Goal: Communication & Community: Participate in discussion

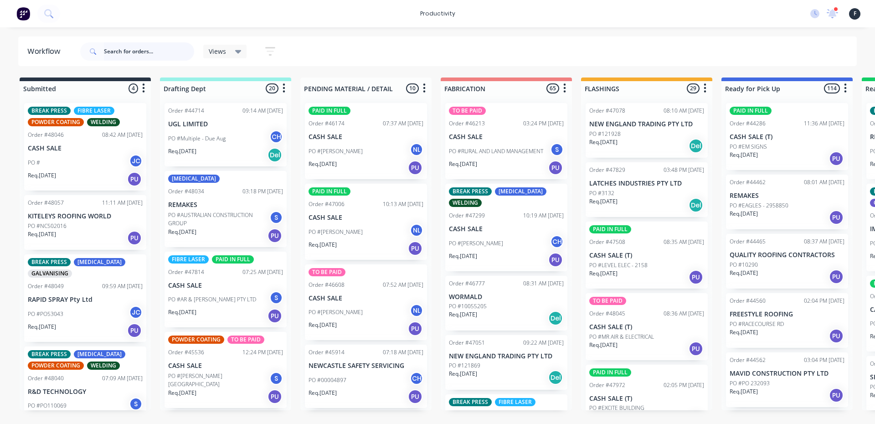
click at [117, 51] on input "text" at bounding box center [149, 51] width 90 height 18
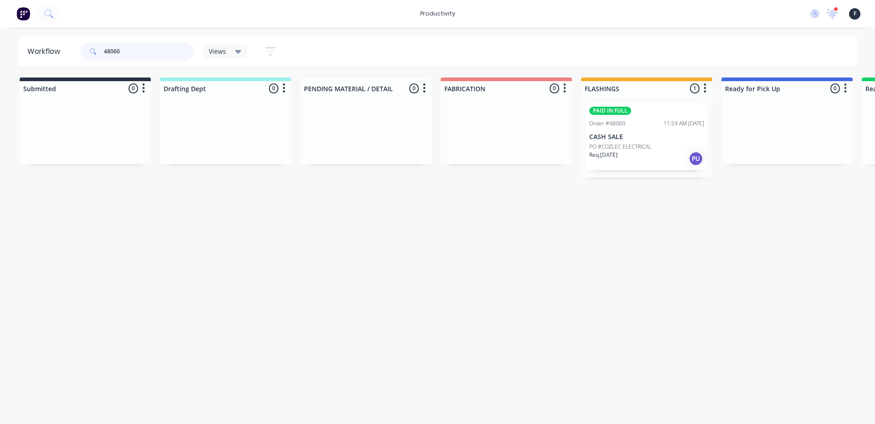
type input "48060"
click at [642, 132] on div "PAID IN FULL Order #48060 11:59 AM 24/09/25 CASH SALE PO #COZLEC ELECTRICAL Req…" at bounding box center [646, 136] width 122 height 67
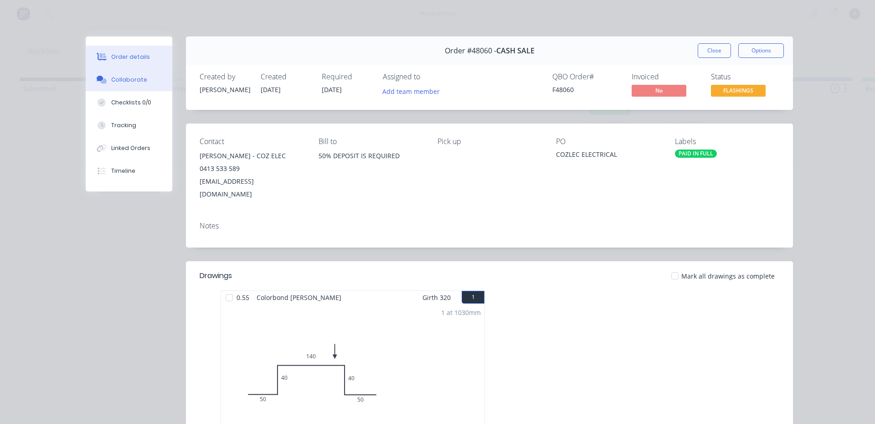
click at [134, 79] on div "Collaborate" at bounding box center [129, 80] width 36 height 8
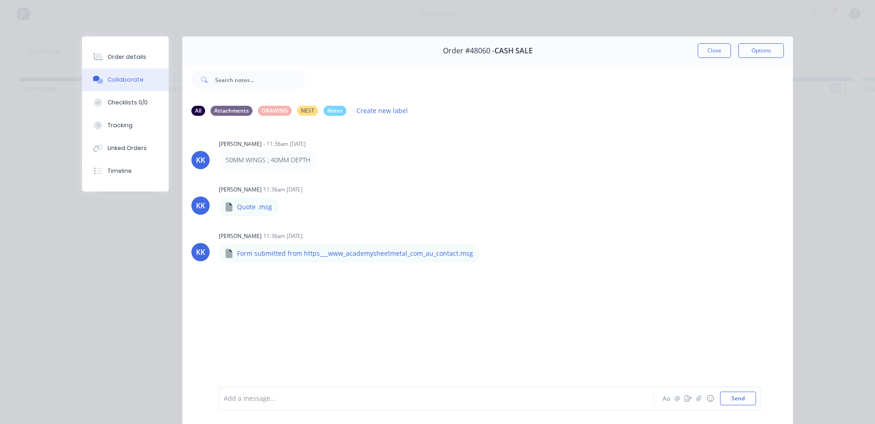
click at [286, 392] on div "Add a message..." at bounding box center [423, 398] width 399 height 14
click at [725, 397] on button "Send" at bounding box center [738, 398] width 36 height 14
click at [706, 52] on button "Close" at bounding box center [713, 50] width 33 height 15
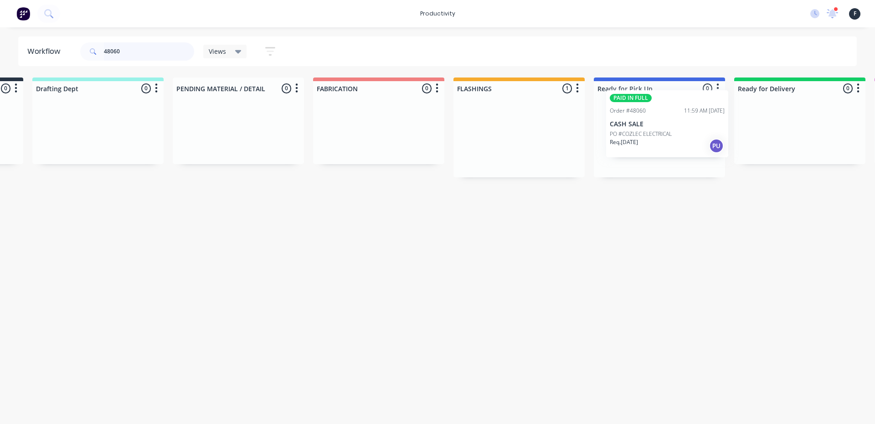
drag, startPoint x: 679, startPoint y: 127, endPoint x: 685, endPoint y: 114, distance: 14.1
click at [701, 115] on div "Submitted 0 Sort By Created date Required date Order number Customer name Most …" at bounding box center [625, 127] width 1519 height 100
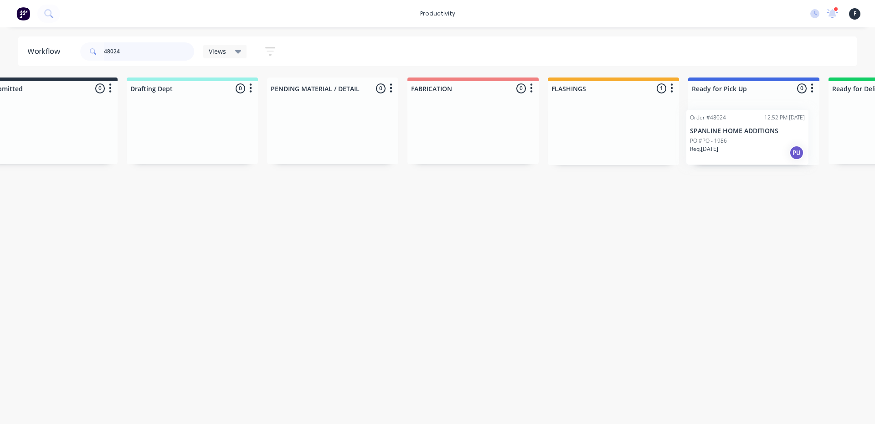
scroll to position [0, 48]
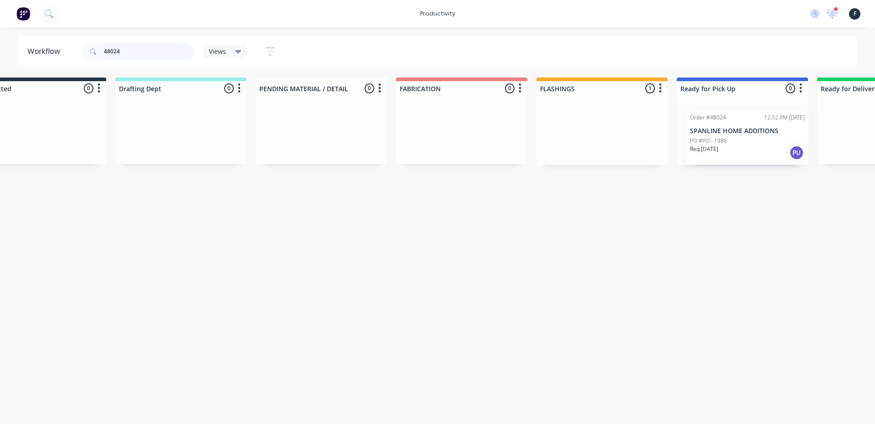
drag, startPoint x: 608, startPoint y: 144, endPoint x: 719, endPoint y: 156, distance: 112.2
click at [719, 156] on div "Submitted 0 Sort By Created date Required date Order number Customer name Most …" at bounding box center [708, 120] width 1519 height 87
type input "48024"
click at [725, 144] on div at bounding box center [738, 130] width 131 height 69
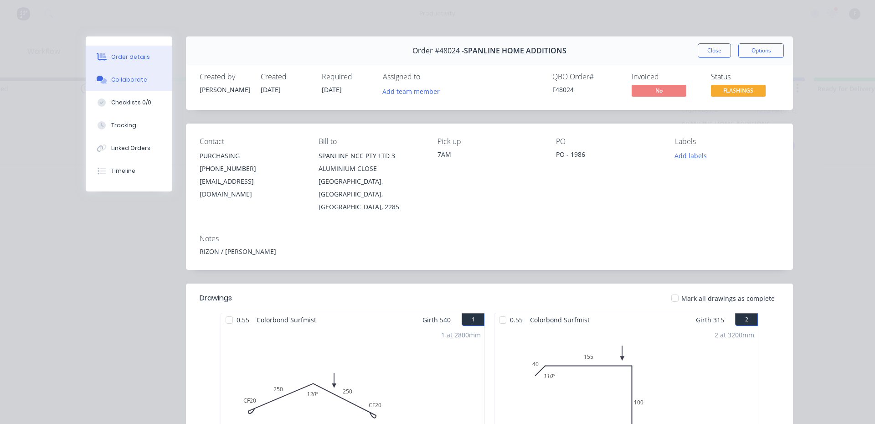
click at [115, 77] on div "Collaborate" at bounding box center [129, 80] width 36 height 8
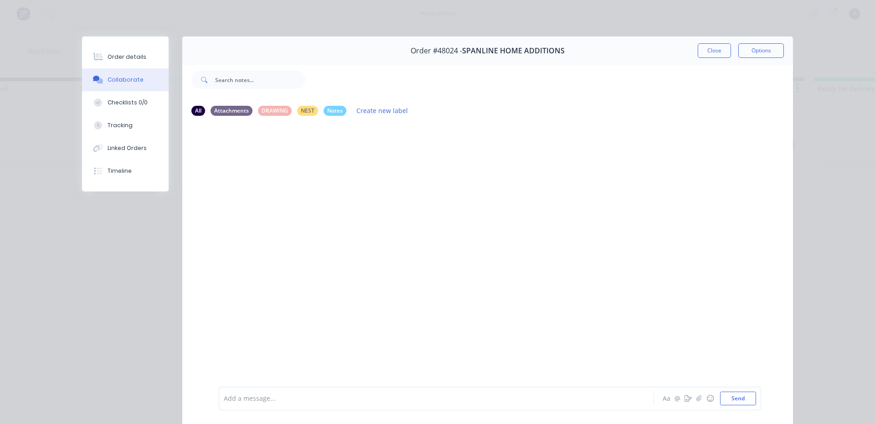
click at [278, 403] on div at bounding box center [423, 399] width 399 height 10
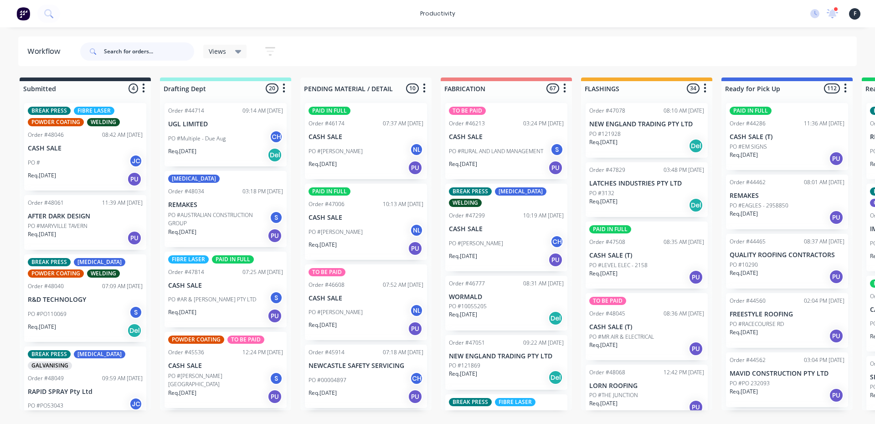
click at [157, 60] on input "text" at bounding box center [149, 51] width 90 height 18
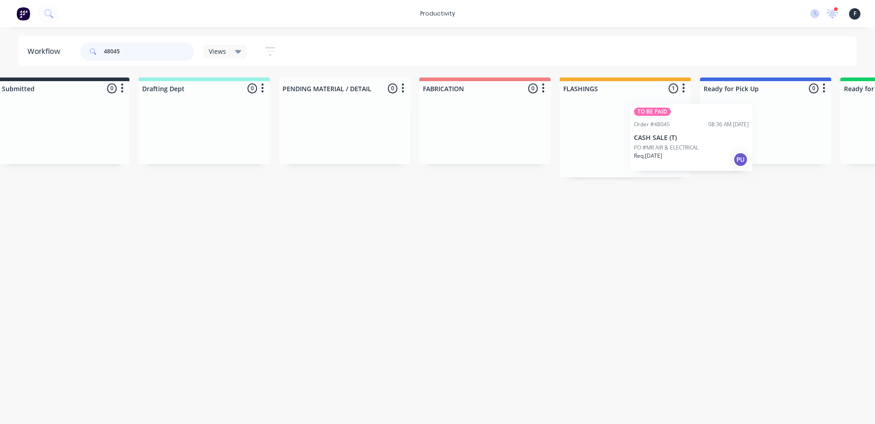
drag, startPoint x: 629, startPoint y: 132, endPoint x: 745, endPoint y: 135, distance: 116.2
click at [745, 135] on div "Submitted 0 Sort By Created date Required date Order number Customer name Most …" at bounding box center [731, 127] width 1519 height 100
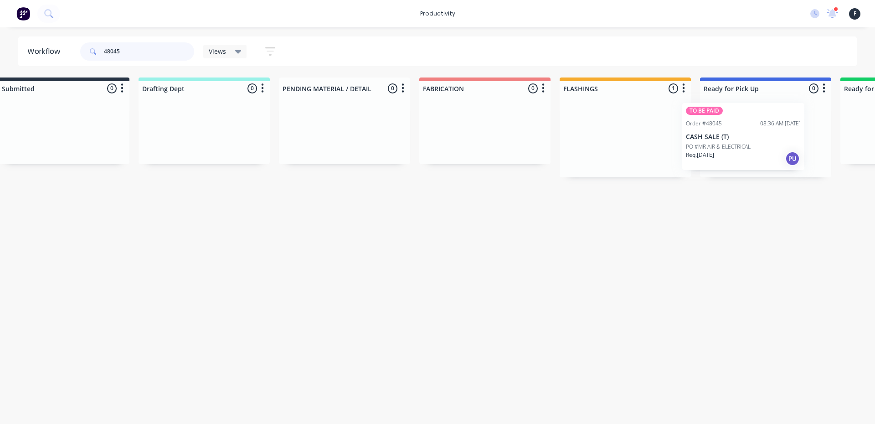
scroll to position [0, 44]
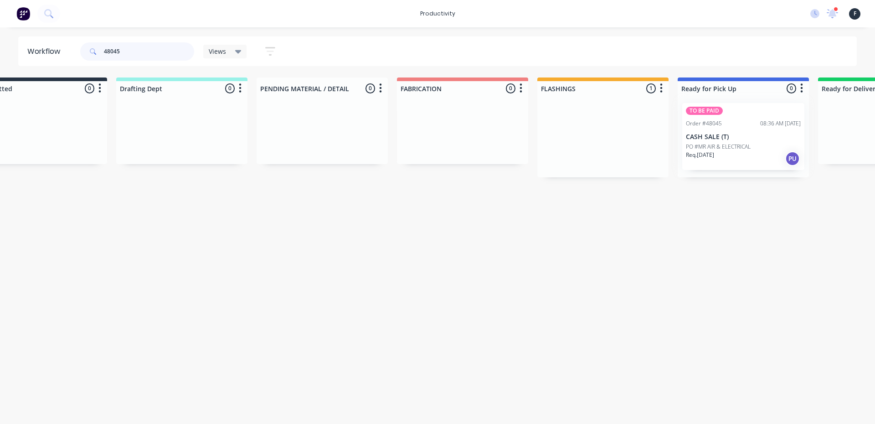
type input "48045"
click at [751, 133] on div at bounding box center [742, 137] width 131 height 82
click at [757, 154] on div "Req. 24/09/25 PU" at bounding box center [742, 158] width 115 height 15
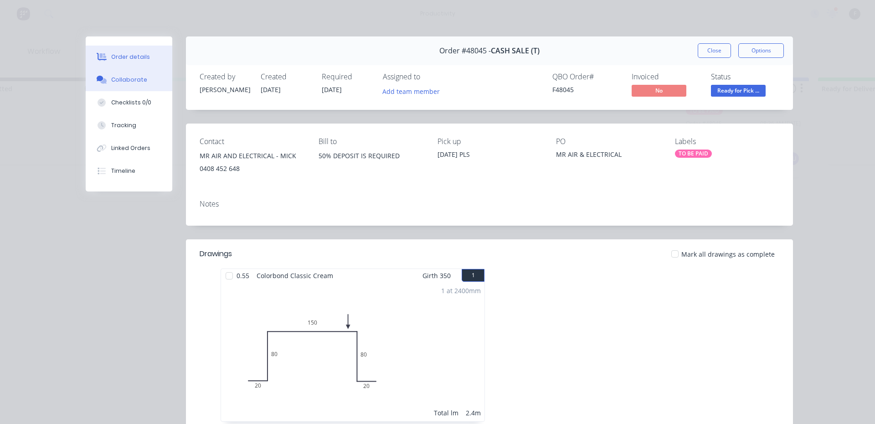
click at [117, 83] on div "Collaborate" at bounding box center [129, 80] width 36 height 8
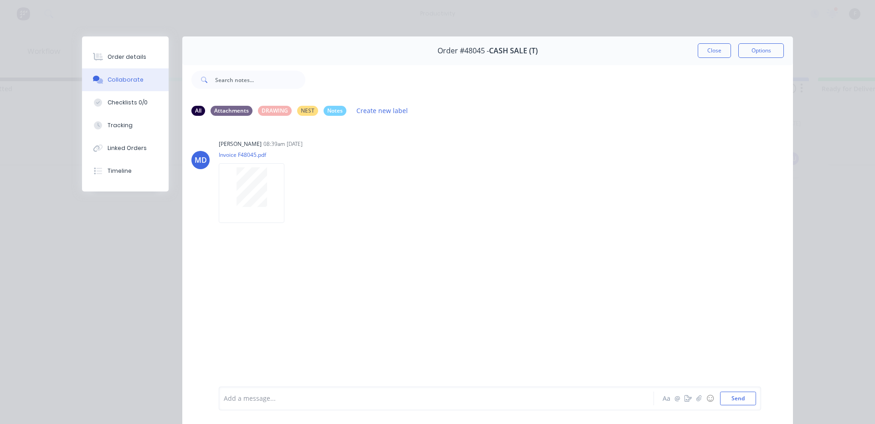
click at [228, 400] on div at bounding box center [423, 399] width 399 height 10
click at [699, 46] on button "Close" at bounding box center [713, 50] width 33 height 15
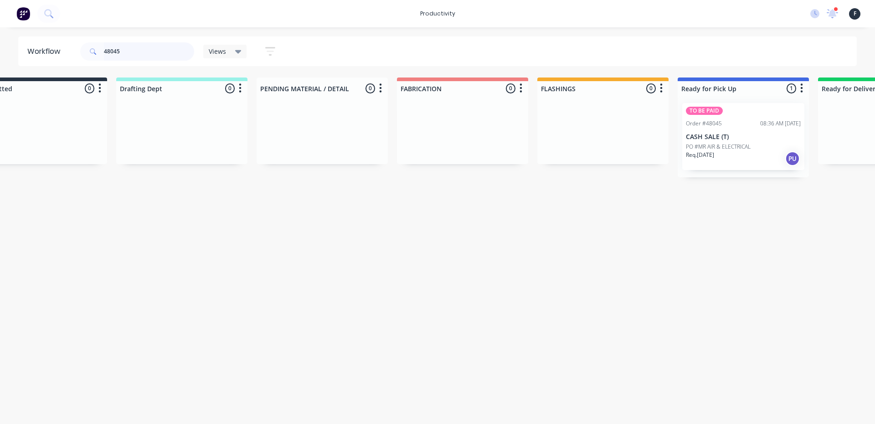
click at [157, 54] on input "48045" at bounding box center [149, 51] width 90 height 18
drag, startPoint x: 607, startPoint y: 140, endPoint x: 680, endPoint y: 140, distance: 72.4
click at [680, 140] on div "Submitted 0 Sort By Created date Required date Order number Customer name Most …" at bounding box center [708, 120] width 1519 height 87
type input "48068"
click at [716, 138] on div at bounding box center [742, 130] width 131 height 69
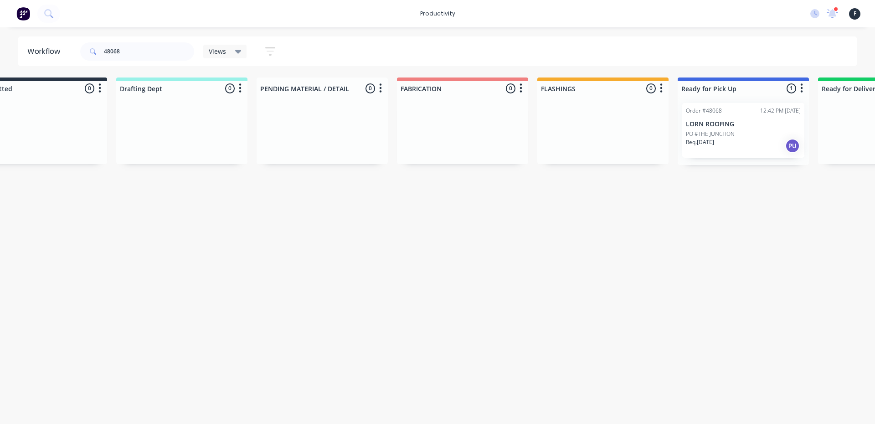
click at [768, 159] on div "Order #48068 12:42 PM 24/09/25 LORN ROOFING PO #THE JUNCTION Req. 24/09/25 PU" at bounding box center [742, 130] width 131 height 69
click at [755, 141] on div "Req. 24/09/25 PU" at bounding box center [742, 145] width 115 height 15
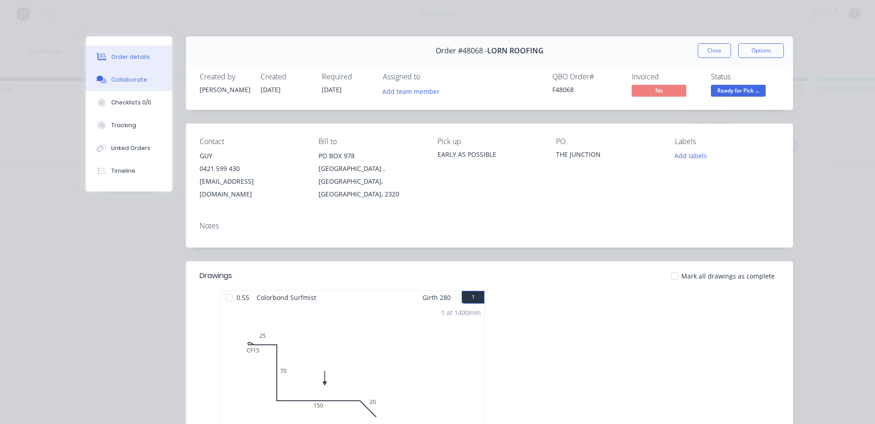
click at [124, 85] on button "Collaborate" at bounding box center [129, 79] width 87 height 23
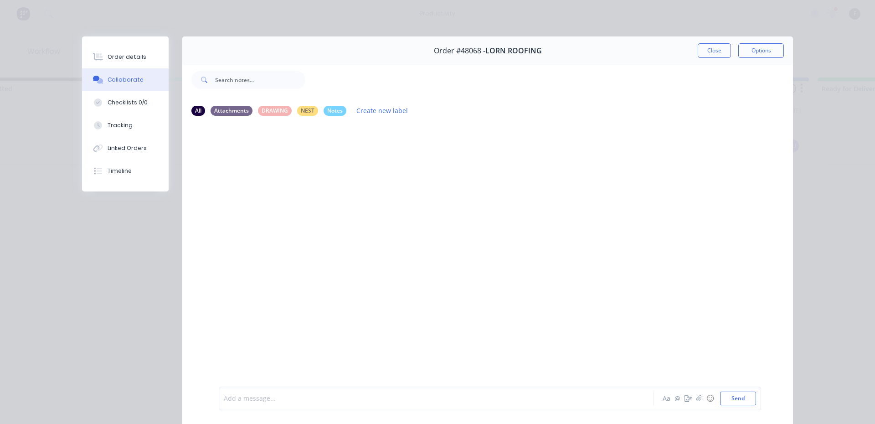
click at [238, 399] on div at bounding box center [423, 399] width 399 height 10
click at [698, 51] on button "Close" at bounding box center [713, 50] width 33 height 15
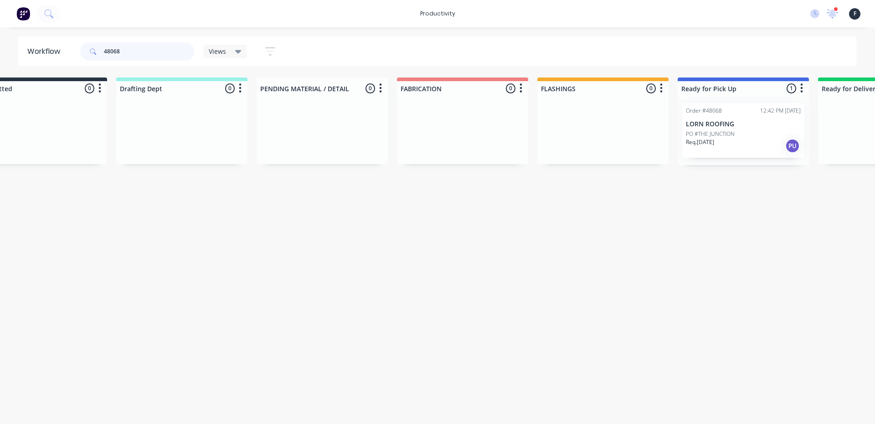
drag, startPoint x: 125, startPoint y: 58, endPoint x: 123, endPoint y: 47, distance: 11.7
click at [126, 56] on input "48068" at bounding box center [149, 51] width 90 height 18
type input "48027"
